Goal: Information Seeking & Learning: Compare options

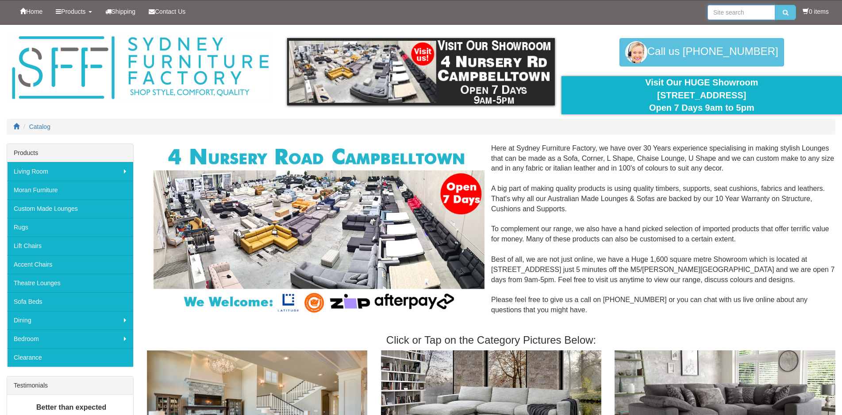
click at [748, 13] on input "search" at bounding box center [742, 12] width 68 height 15
type input "recliner"
click at [775, 5] on button "submit" at bounding box center [785, 12] width 21 height 15
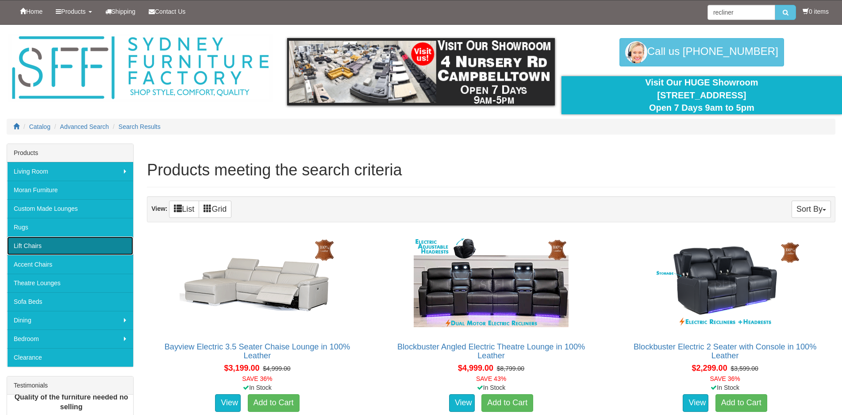
click at [69, 248] on link "Lift Chairs" at bounding box center [70, 245] width 126 height 19
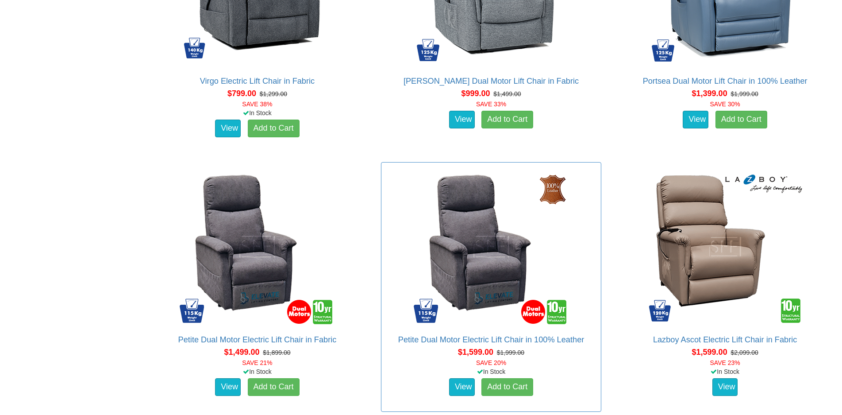
scroll to position [708, 0]
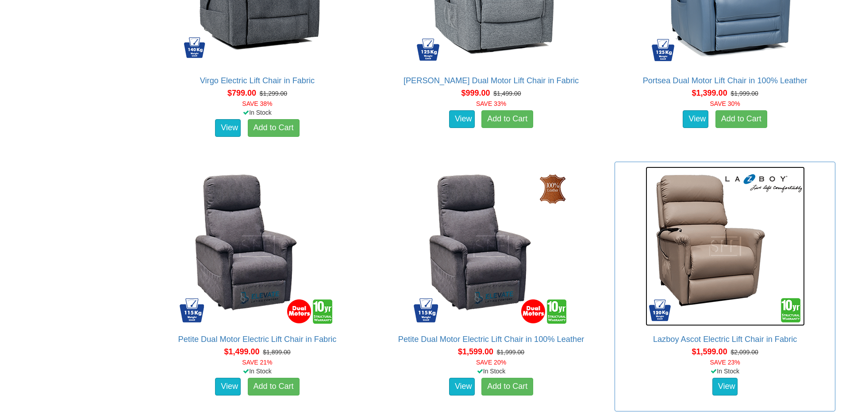
click at [704, 249] on img at bounding box center [725, 245] width 159 height 159
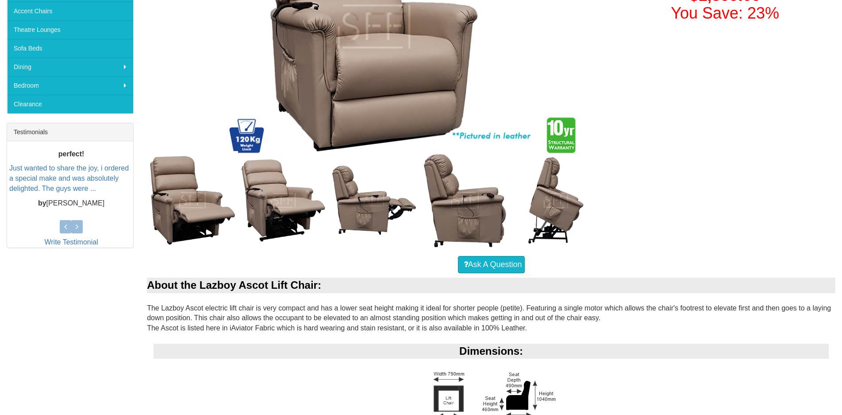
scroll to position [310, 0]
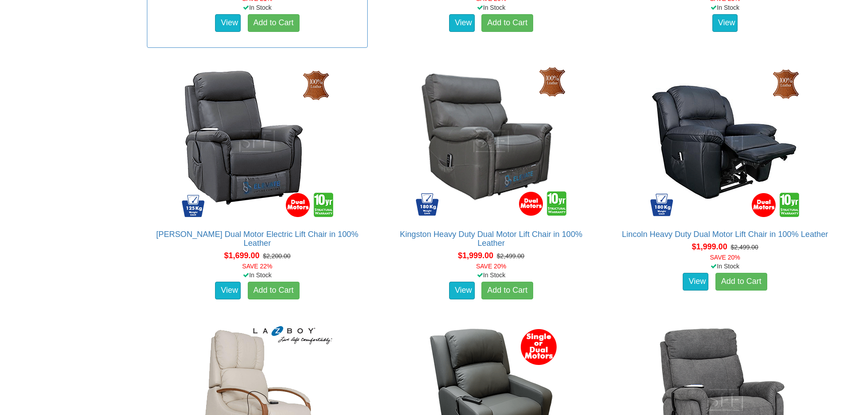
scroll to position [1107, 0]
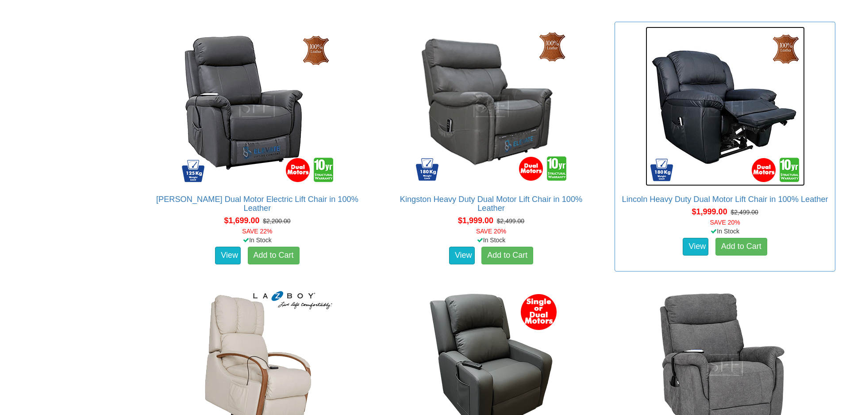
click at [729, 143] on img at bounding box center [725, 106] width 159 height 159
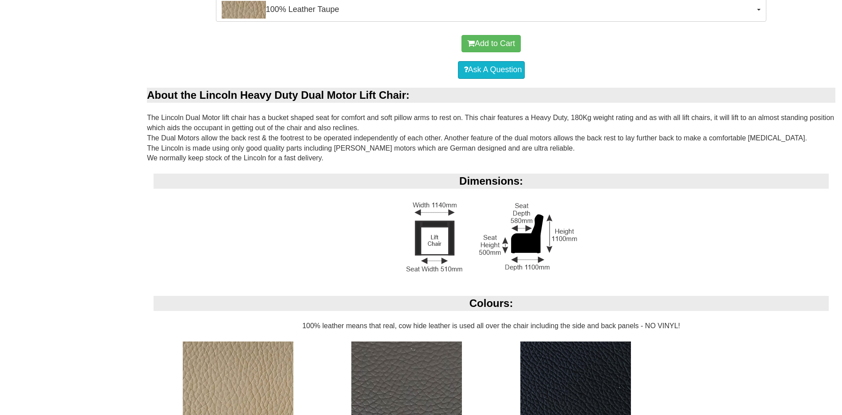
scroll to position [575, 0]
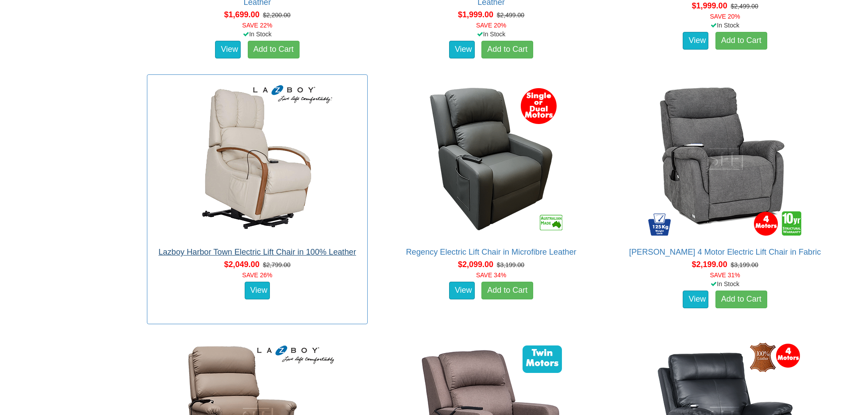
scroll to position [1328, 0]
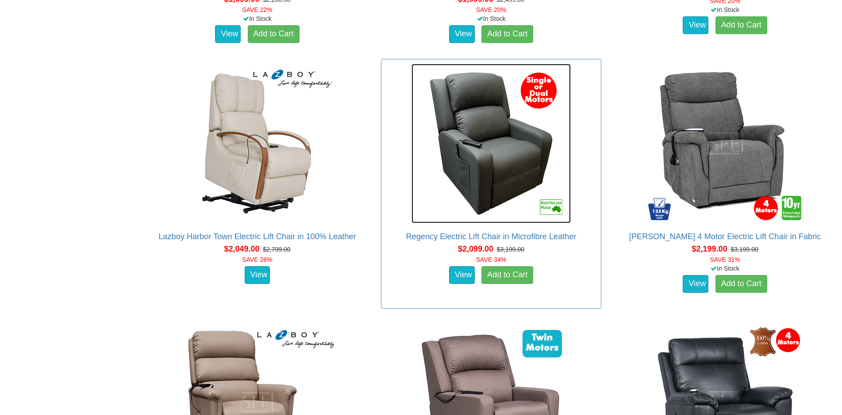
click at [483, 161] on img at bounding box center [491, 143] width 159 height 159
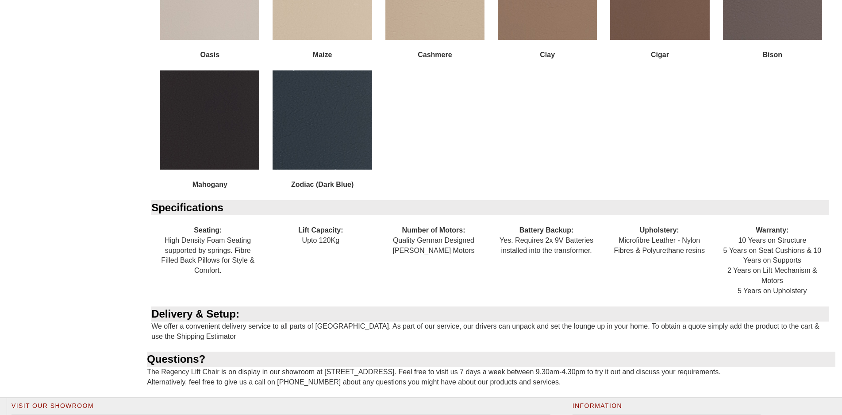
scroll to position [1107, 0]
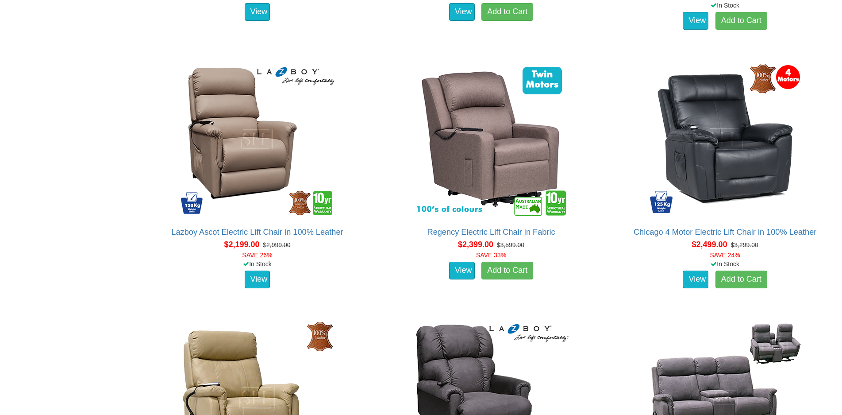
scroll to position [1593, 0]
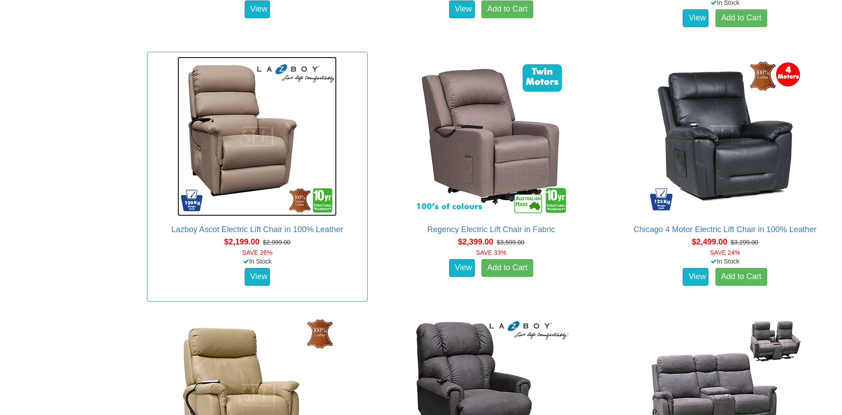
click at [253, 173] on img at bounding box center [256, 136] width 159 height 159
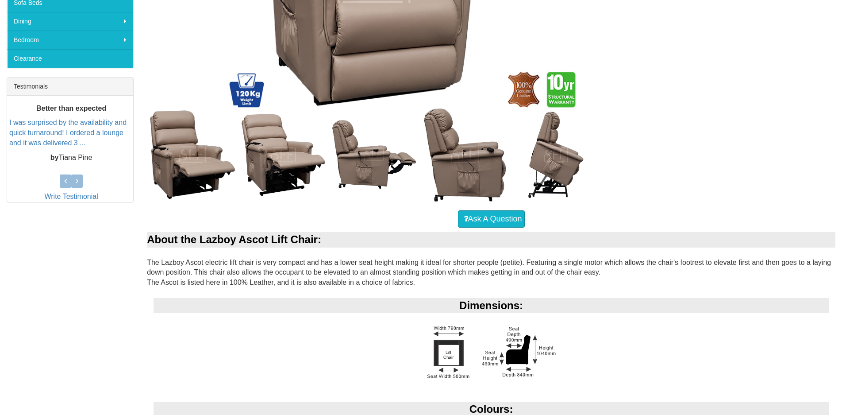
scroll to position [266, 0]
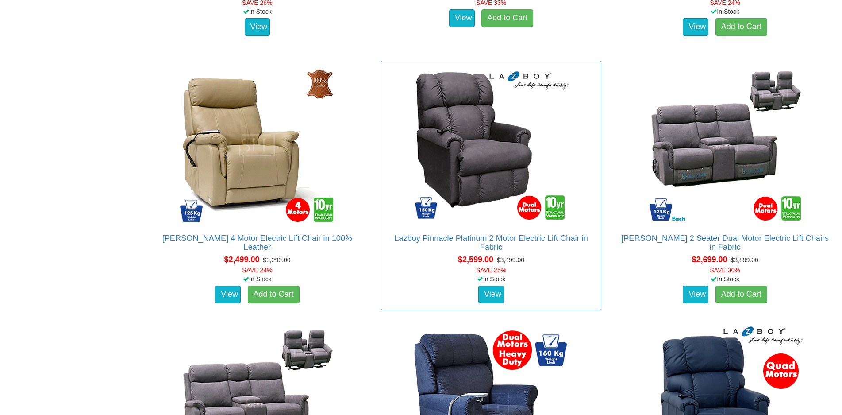
scroll to position [1859, 0]
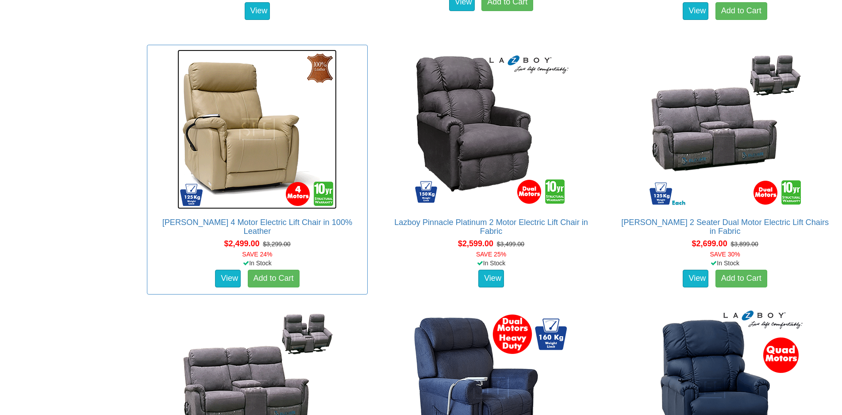
click at [239, 172] on img at bounding box center [256, 129] width 159 height 159
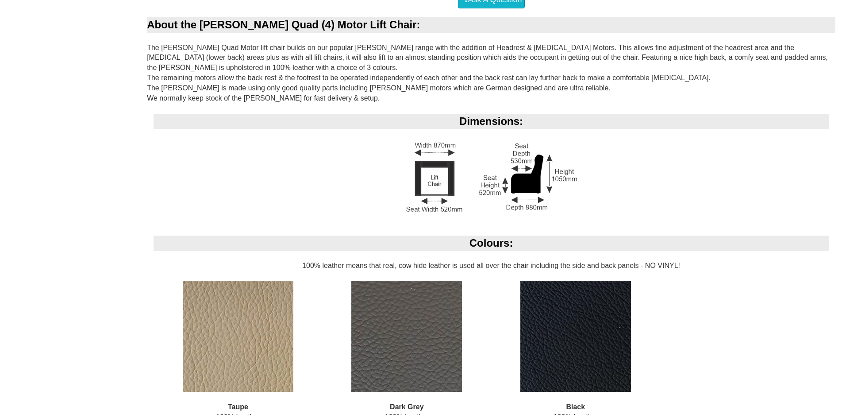
scroll to position [797, 0]
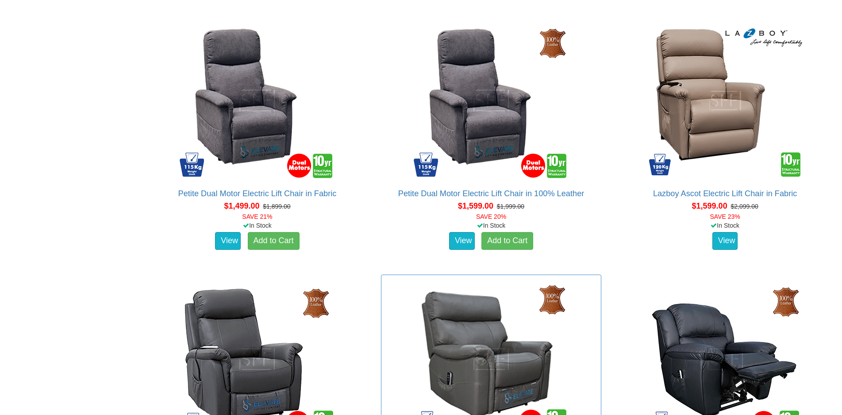
scroll to position [841, 0]
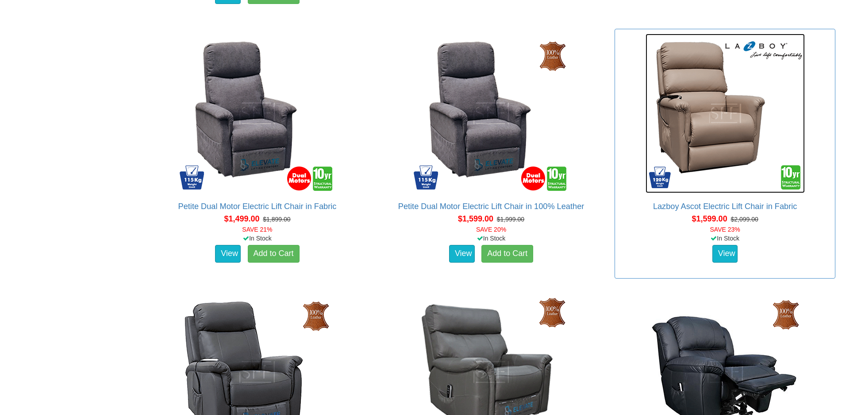
click at [723, 111] on img at bounding box center [725, 113] width 159 height 159
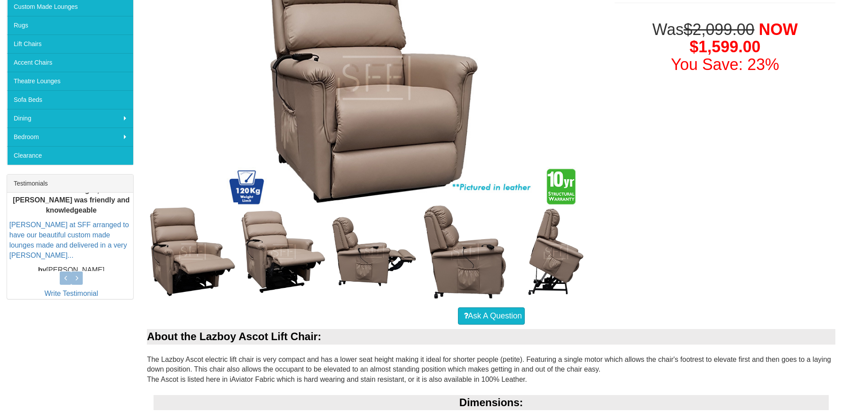
scroll to position [266, 0]
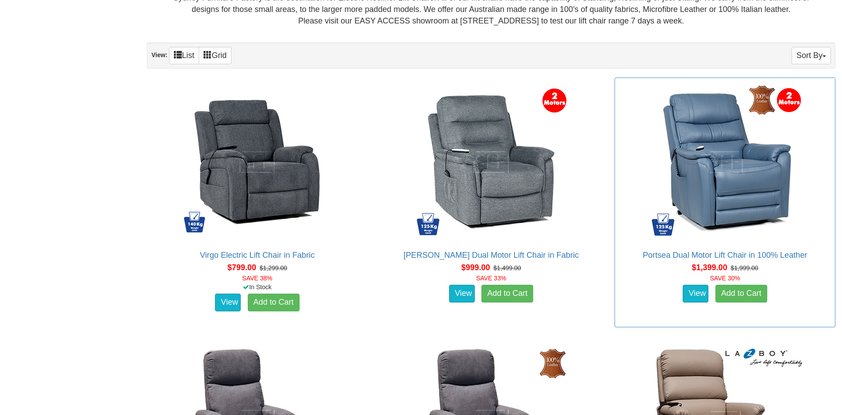
scroll to position [575, 0]
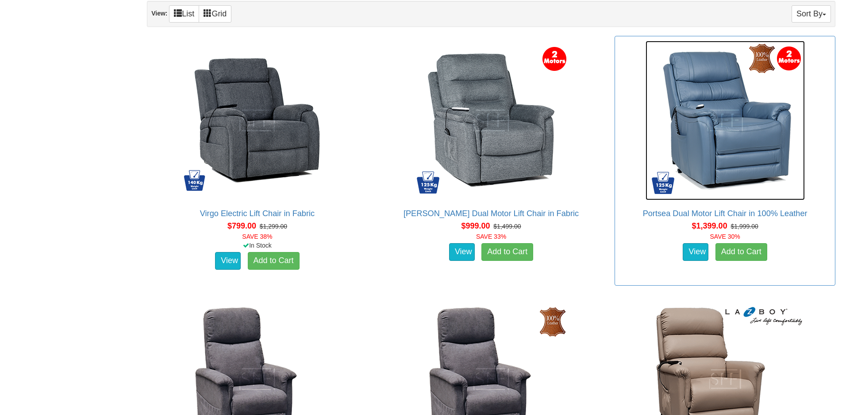
click at [753, 140] on img at bounding box center [725, 120] width 159 height 159
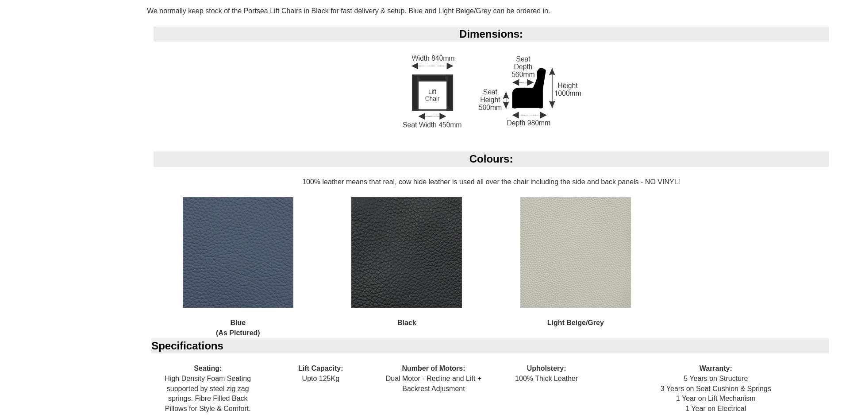
scroll to position [885, 0]
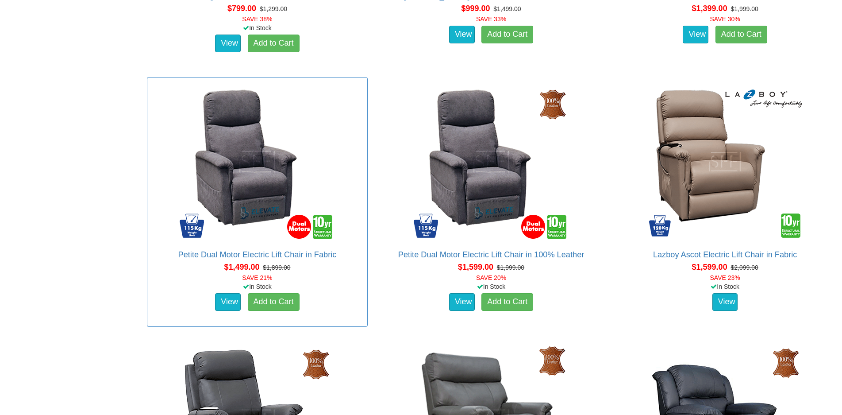
scroll to position [796, 0]
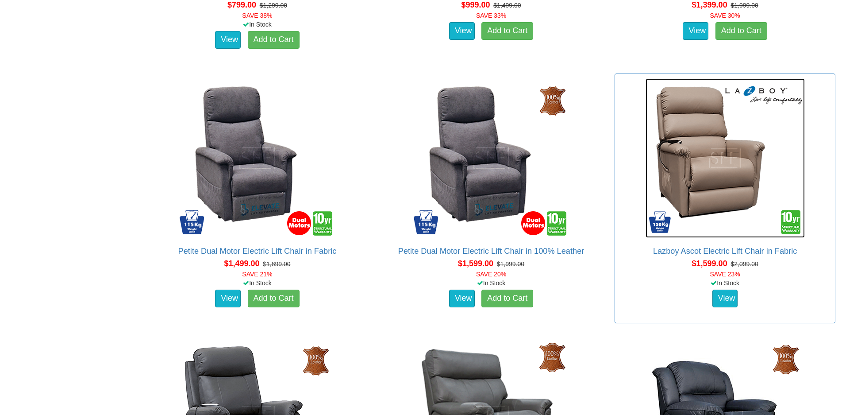
click at [713, 189] on img at bounding box center [725, 157] width 159 height 159
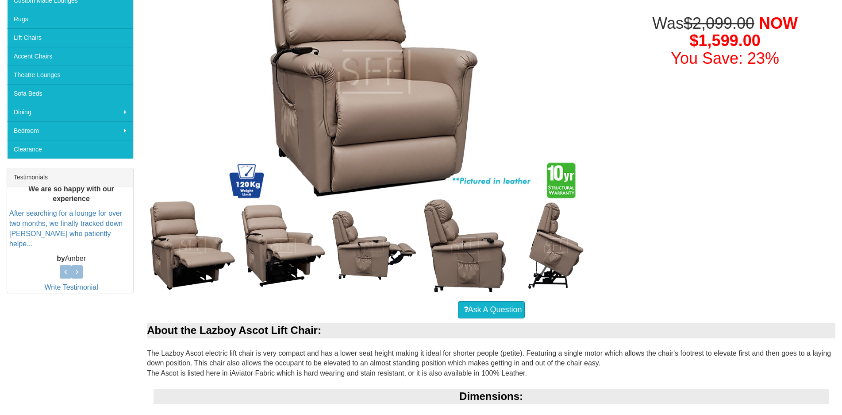
scroll to position [266, 0]
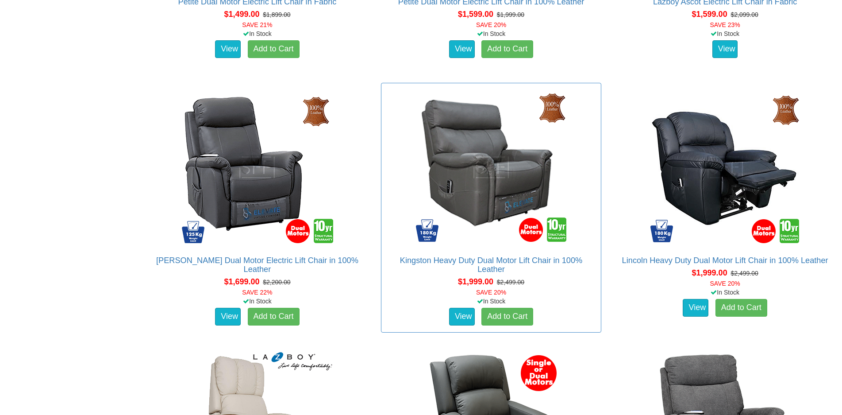
scroll to position [1062, 0]
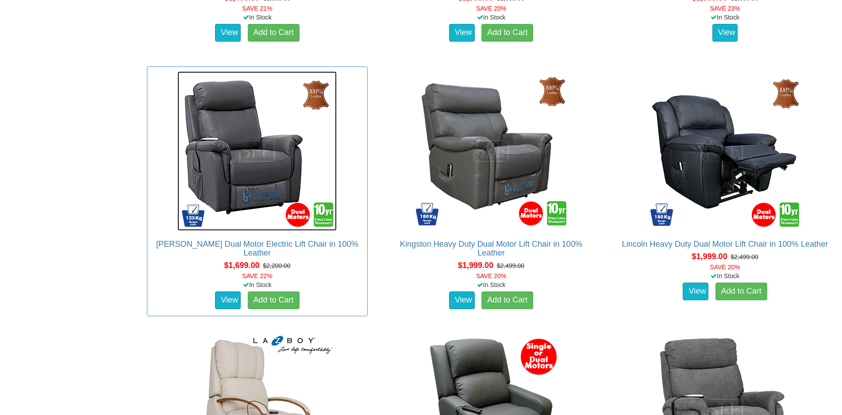
click at [251, 163] on img at bounding box center [256, 150] width 159 height 159
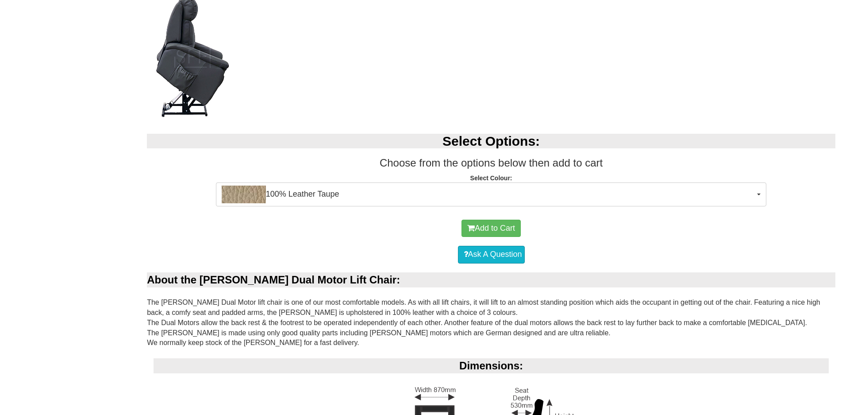
scroll to position [620, 0]
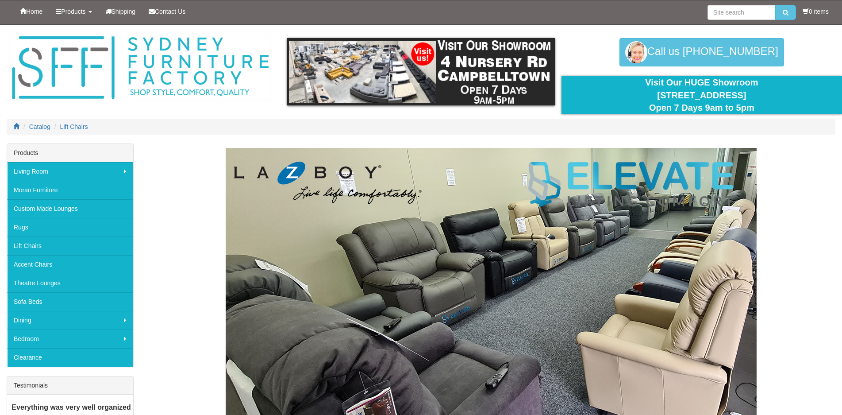
scroll to position [1372, 0]
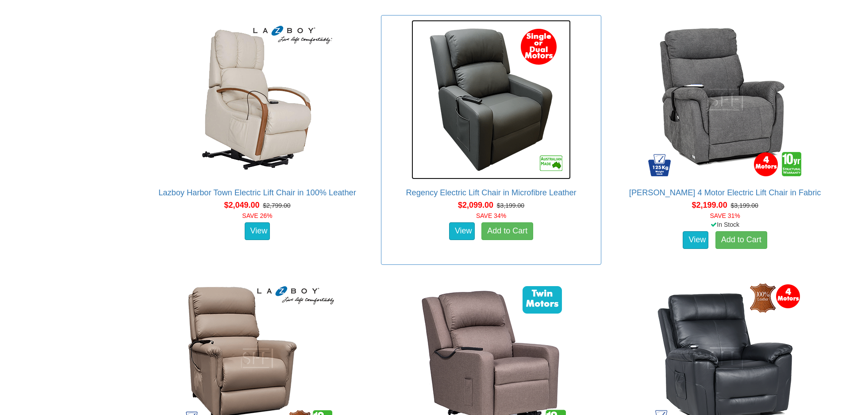
click at [502, 115] on img at bounding box center [491, 99] width 159 height 159
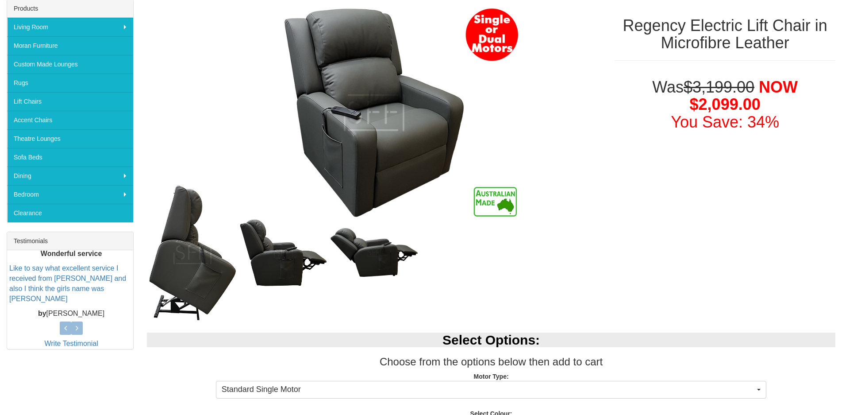
scroll to position [177, 0]
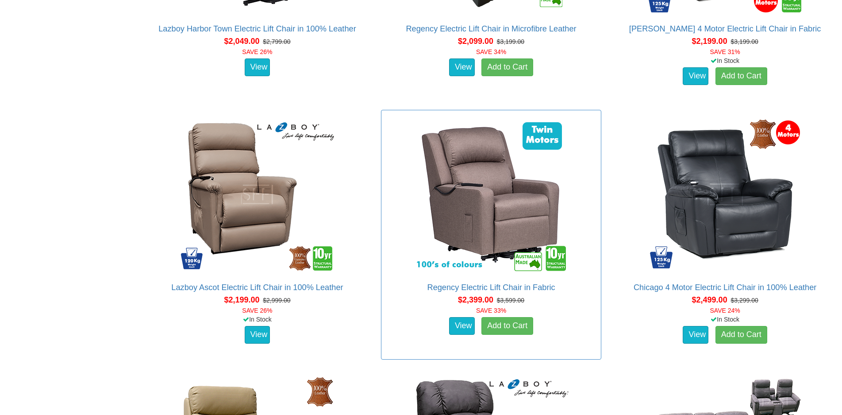
scroll to position [1593, 0]
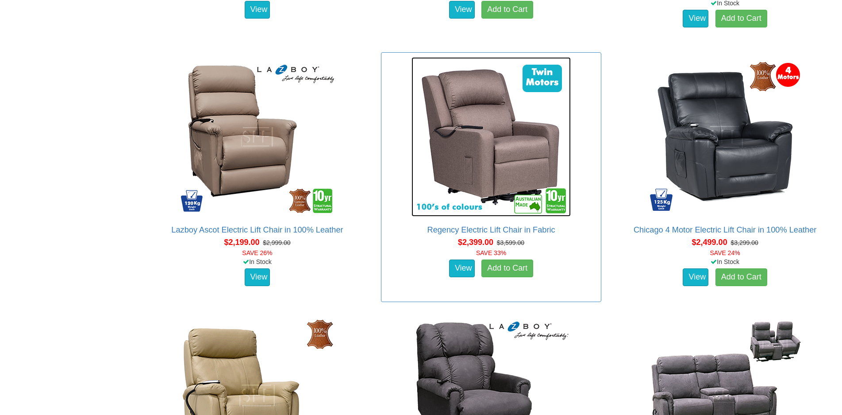
click at [480, 159] on img at bounding box center [491, 136] width 159 height 159
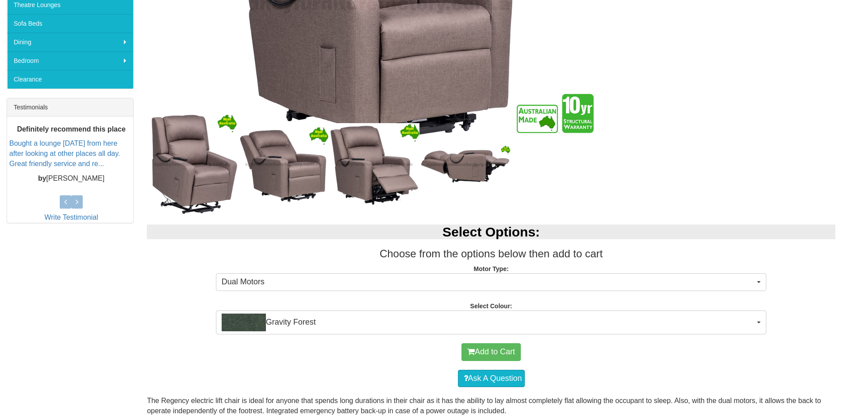
scroll to position [273, 0]
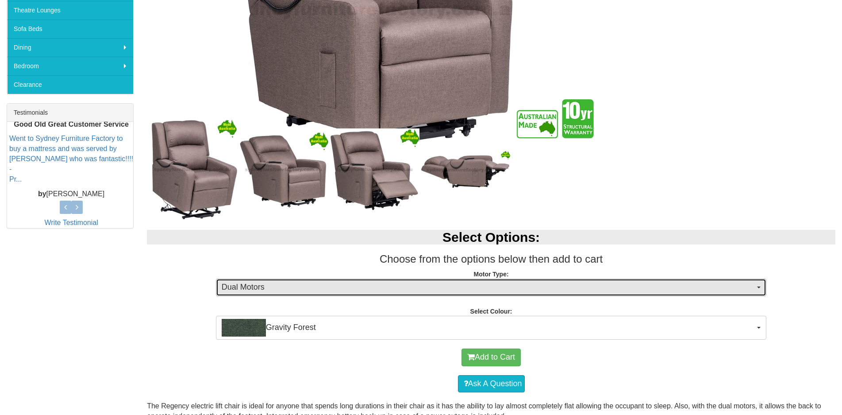
click at [379, 285] on span "Dual Motors" at bounding box center [489, 287] width 534 height 12
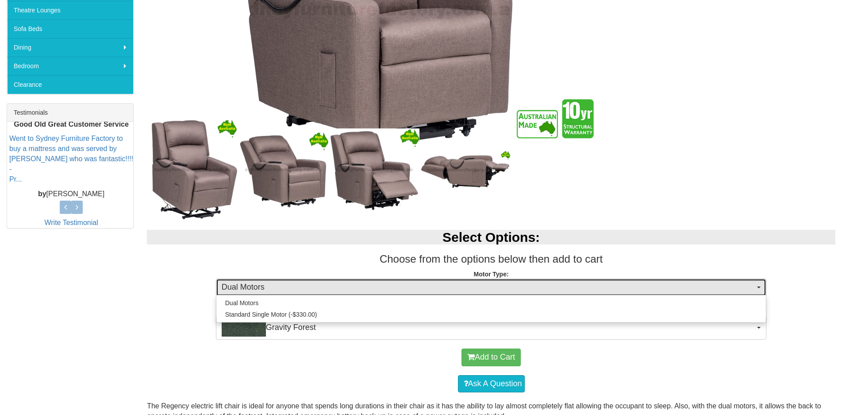
click at [379, 285] on span "Dual Motors" at bounding box center [489, 287] width 534 height 12
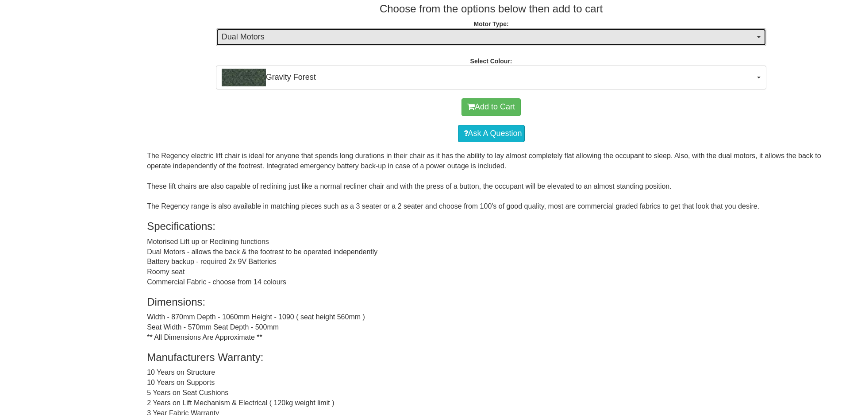
scroll to position [531, 0]
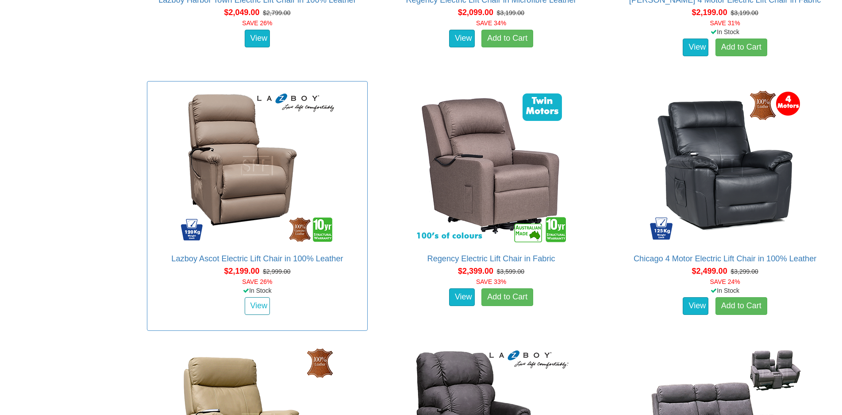
scroll to position [1327, 0]
